Goal: Go to known website: Go to known website

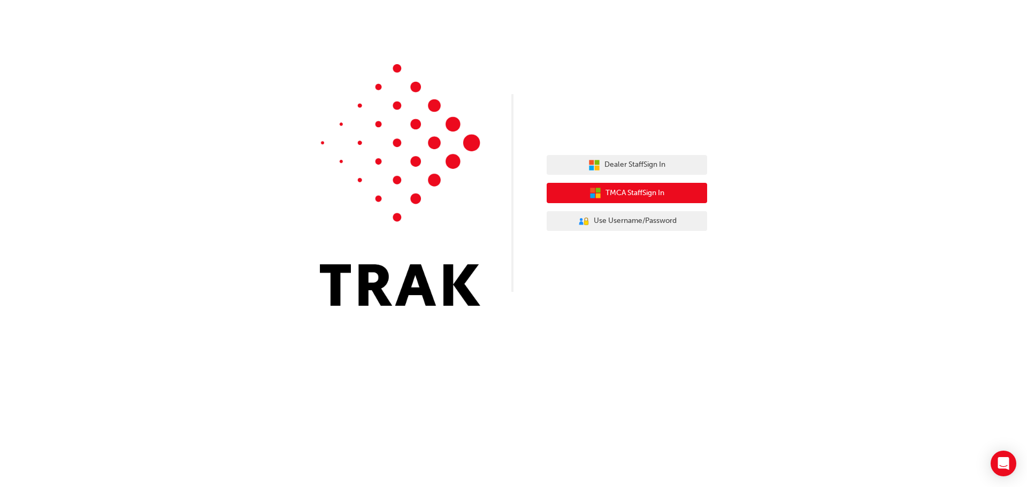
click at [631, 195] on span "TMCA Staff Sign In" at bounding box center [635, 193] width 59 height 12
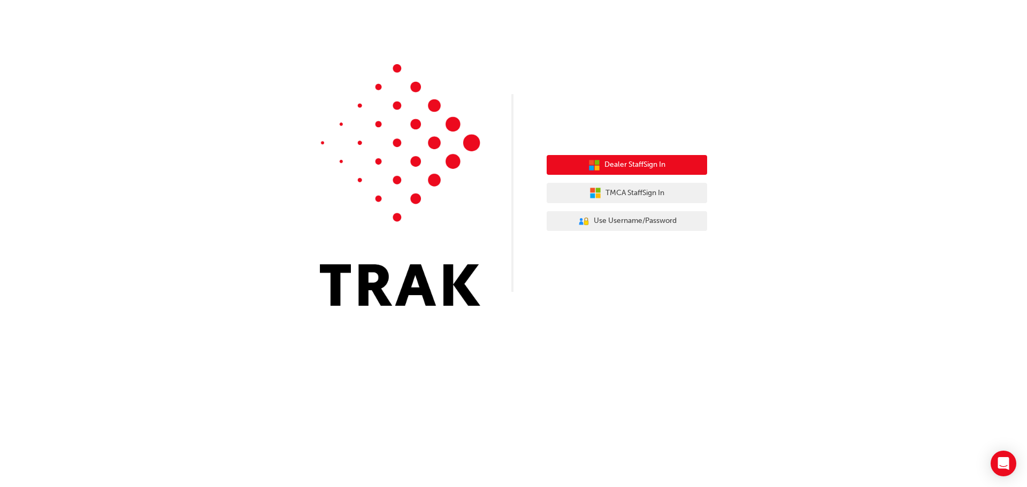
click at [671, 165] on button "Dealer Staff Sign In" at bounding box center [627, 165] width 161 height 20
click at [680, 168] on button "Dealer Staff Sign In" at bounding box center [627, 165] width 161 height 20
click at [669, 170] on button "Dealer Staff Sign In" at bounding box center [627, 165] width 161 height 20
